Goal: Task Accomplishment & Management: Use online tool/utility

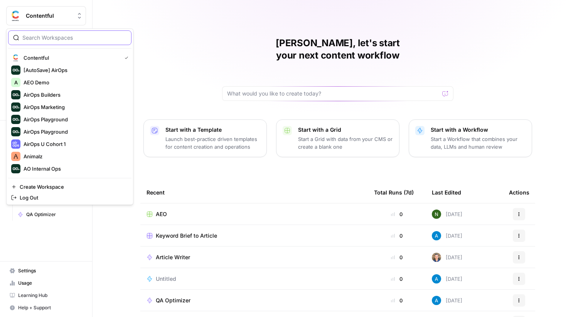
click at [66, 41] on input "search" at bounding box center [74, 38] width 104 height 8
type input "gong"
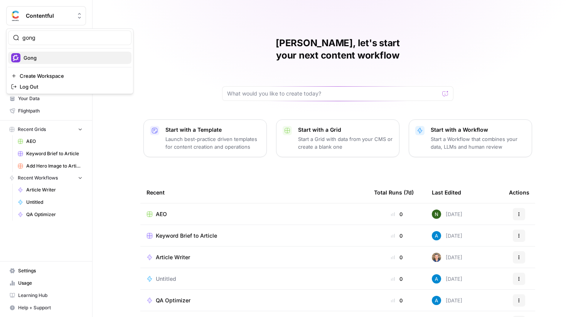
click at [70, 57] on span "Gong" at bounding box center [75, 58] width 102 height 8
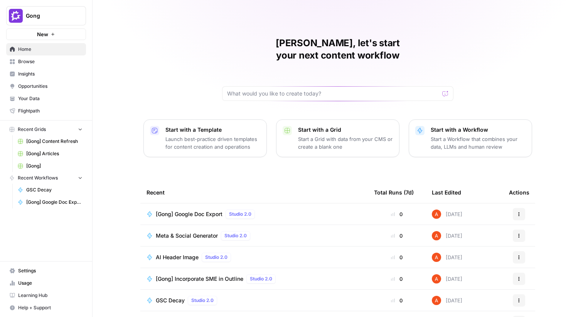
click at [57, 21] on button "Gong" at bounding box center [46, 15] width 80 height 19
click at [141, 17] on div "Abdullahi, let's start your next content workflow Start with a Template Launch …" at bounding box center [338, 183] width 490 height 367
click at [57, 99] on span "Your Data" at bounding box center [50, 98] width 64 height 7
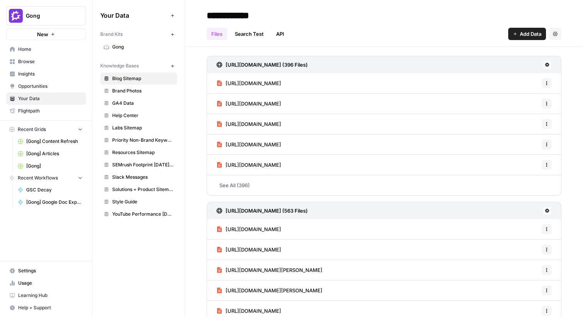
click at [45, 271] on span "Settings" at bounding box center [50, 271] width 64 height 7
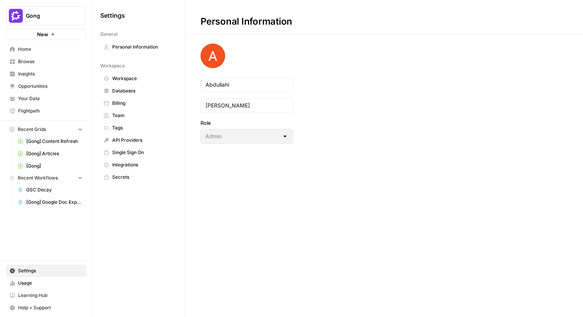
click at [120, 160] on link "Integrations" at bounding box center [138, 165] width 77 height 12
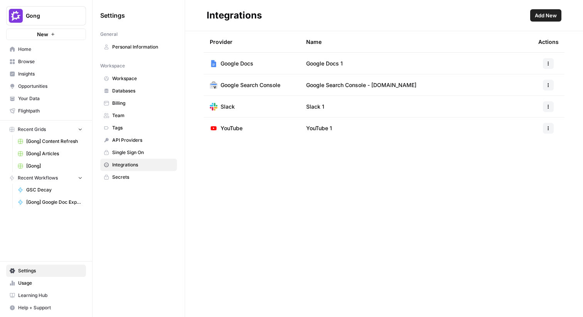
click at [536, 20] on button "Add New" at bounding box center [545, 15] width 31 height 12
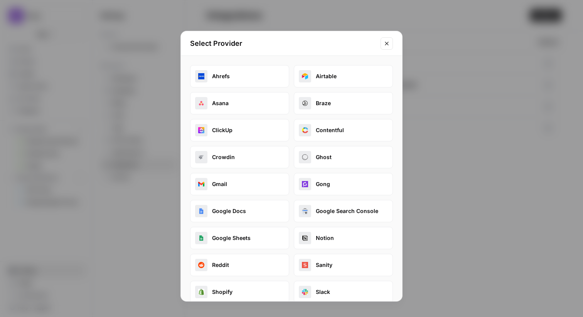
click at [266, 107] on button "Asana" at bounding box center [239, 103] width 99 height 22
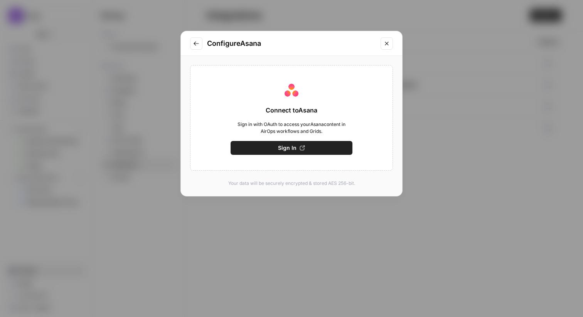
click at [387, 47] on button "Close modal" at bounding box center [387, 43] width 12 height 12
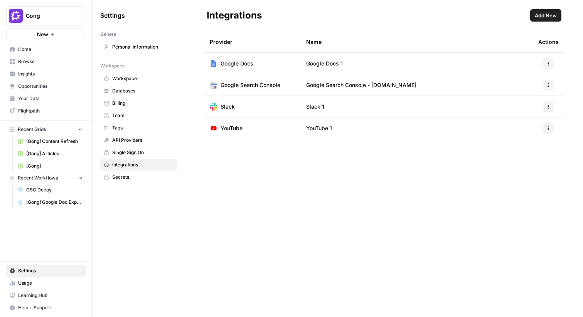
click at [52, 99] on span "Your Data" at bounding box center [50, 98] width 64 height 7
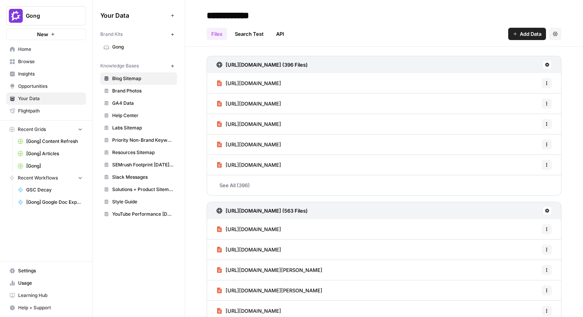
click at [171, 66] on icon "button" at bounding box center [172, 66] width 4 height 4
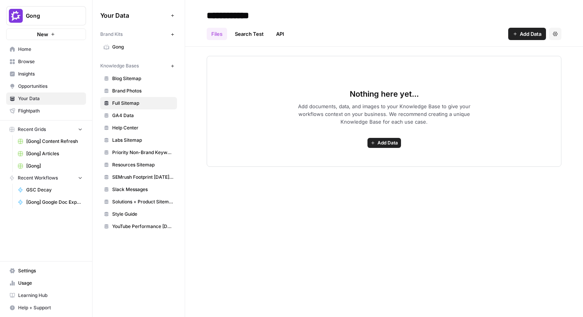
type input "**********"
click at [514, 34] on icon "button" at bounding box center [515, 33] width 3 height 3
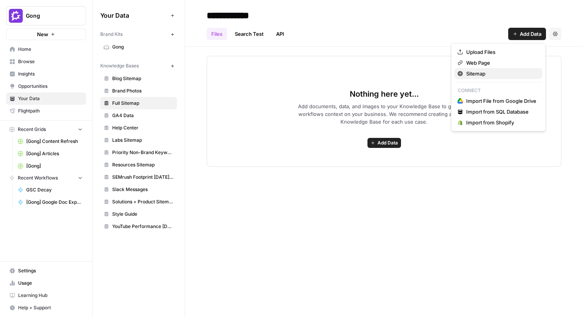
click at [485, 72] on span "Sitemap" at bounding box center [501, 74] width 70 height 8
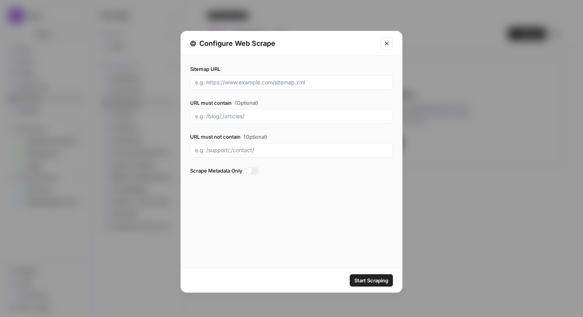
click at [265, 77] on div at bounding box center [291, 82] width 203 height 15
paste input "https://www.gong.io/sitemap_index.xml"
type input "https://www.gong.io/sitemap_index.xml"
click at [360, 278] on span "Start Scraping" at bounding box center [371, 281] width 34 height 8
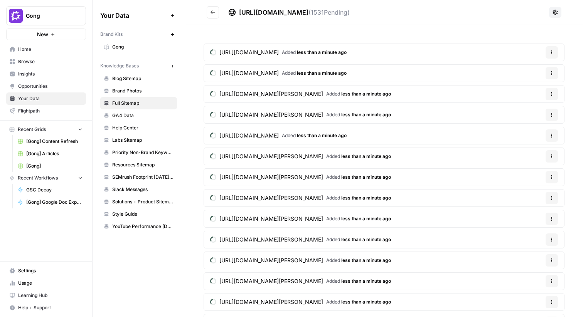
click at [213, 10] on icon "Go back" at bounding box center [212, 12] width 5 height 5
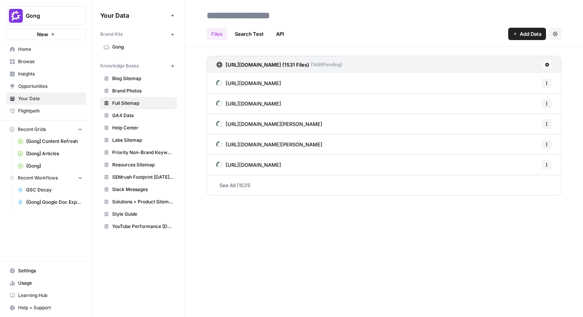
click at [57, 54] on link "Home" at bounding box center [46, 49] width 80 height 12
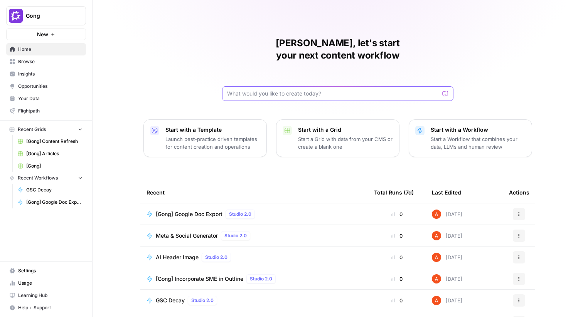
click at [248, 90] on input "text" at bounding box center [333, 94] width 212 height 8
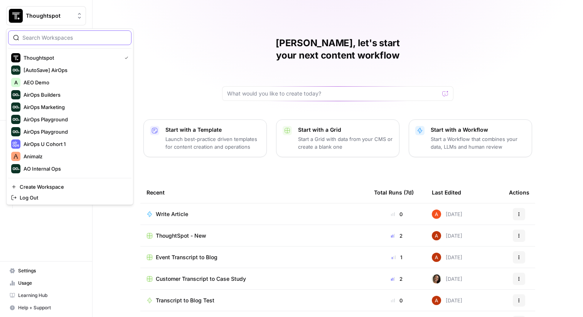
click at [44, 35] on input "search" at bounding box center [74, 38] width 104 height 8
